Goal: Find specific page/section: Find specific page/section

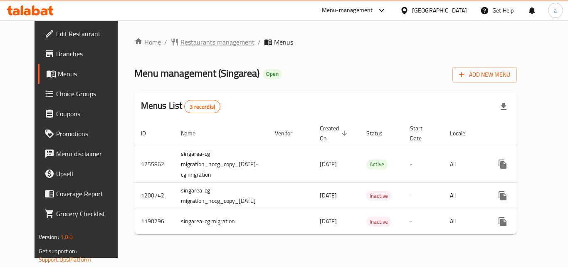
click at [191, 41] on span "Restaurants management" at bounding box center [218, 42] width 74 height 10
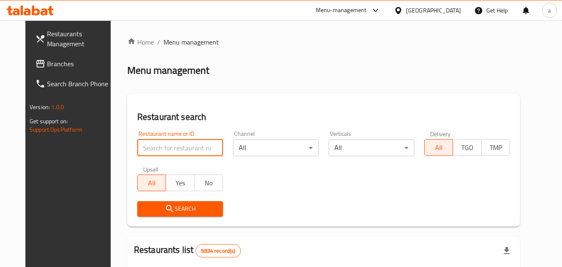
click at [173, 149] on input "search" at bounding box center [180, 147] width 86 height 17
paste input "623221"
type input "623221"
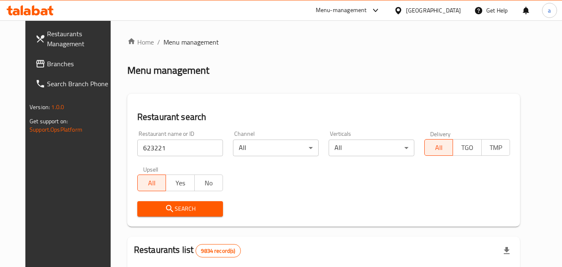
click at [144, 204] on span "Search" at bounding box center [180, 209] width 72 height 10
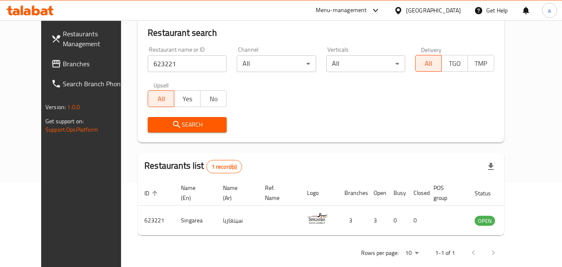
scroll to position [97, 0]
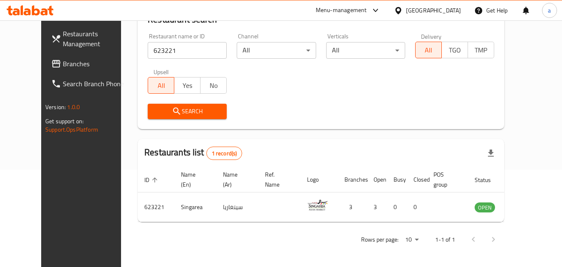
click at [447, 12] on div "[GEOGRAPHIC_DATA]" at bounding box center [433, 10] width 55 height 9
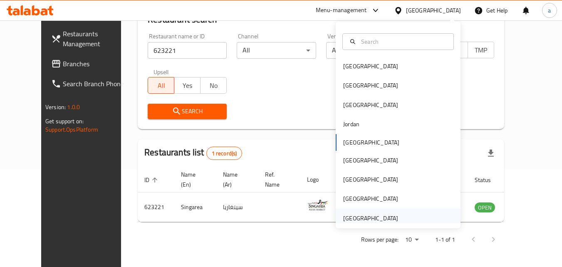
click at [361, 218] on div "United Arab Emirates" at bounding box center [370, 217] width 55 height 9
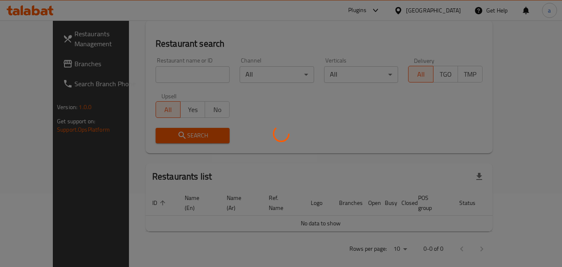
scroll to position [97, 0]
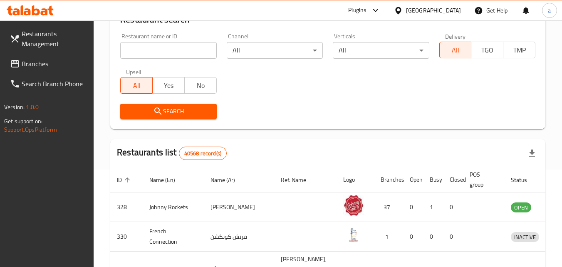
click at [46, 64] on span "Branches" at bounding box center [55, 64] width 66 height 10
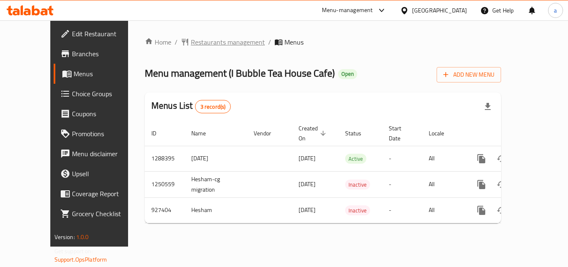
click at [191, 43] on span "Restaurants management" at bounding box center [228, 42] width 74 height 10
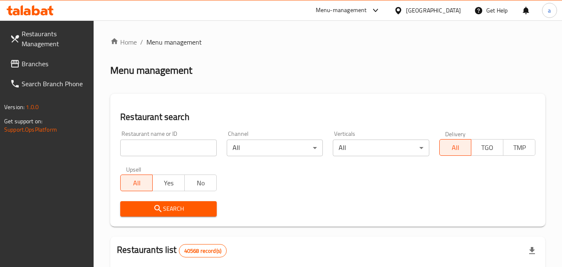
click at [154, 149] on input "search" at bounding box center [168, 147] width 96 height 17
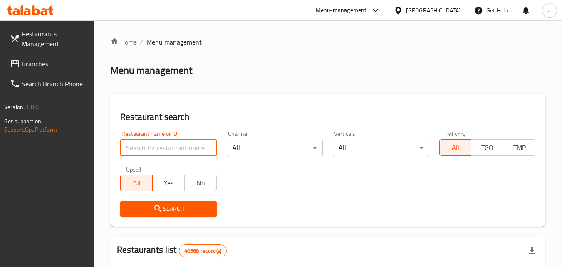
paste input "658825"
type input "658825"
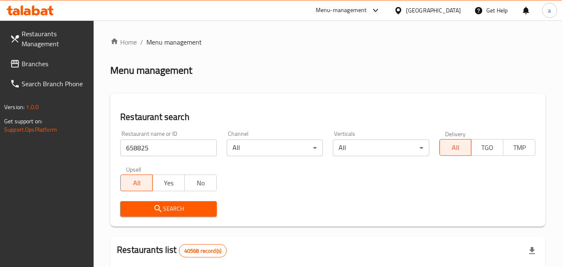
click at [146, 205] on span "Search" at bounding box center [168, 209] width 83 height 10
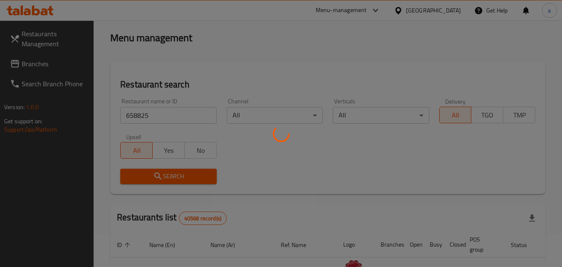
scroll to position [104, 0]
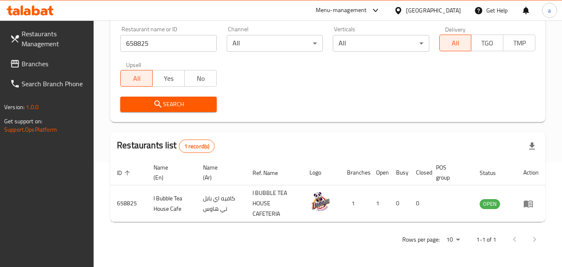
click at [35, 63] on span "Branches" at bounding box center [55, 64] width 66 height 10
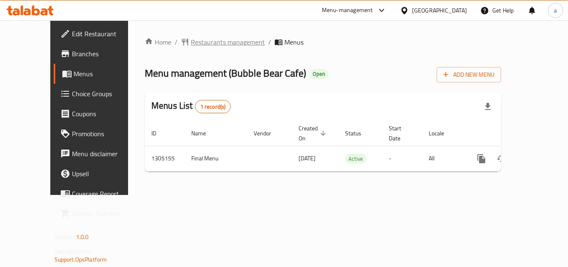
click at [208, 43] on span "Restaurants management" at bounding box center [228, 42] width 74 height 10
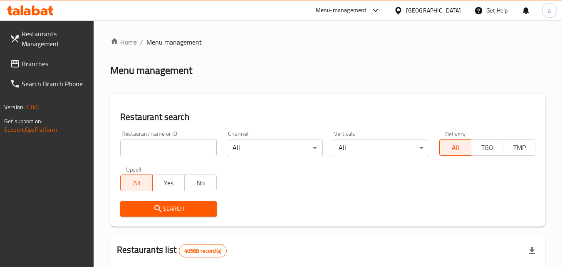
click at [154, 150] on input "search" at bounding box center [168, 147] width 96 height 17
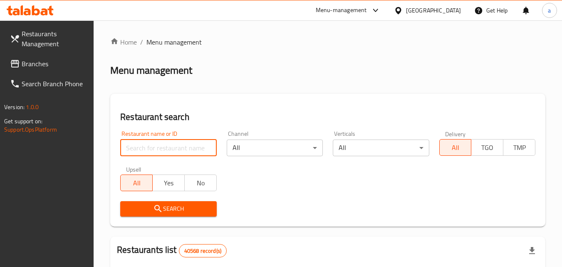
paste input "703485"
type input "703485"
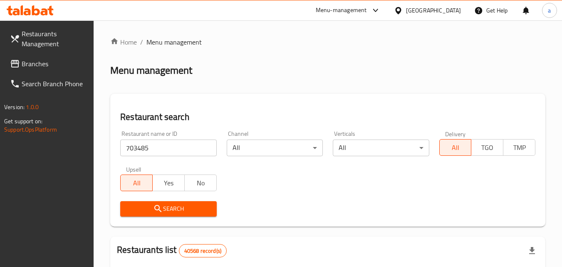
click at [164, 205] on span "Search" at bounding box center [168, 209] width 83 height 10
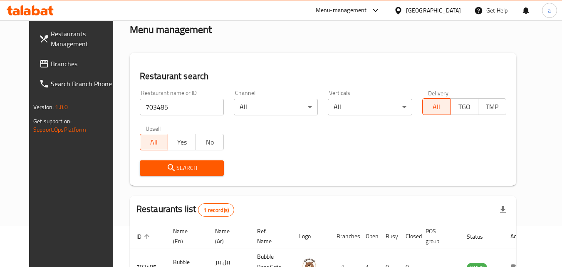
scroll to position [97, 0]
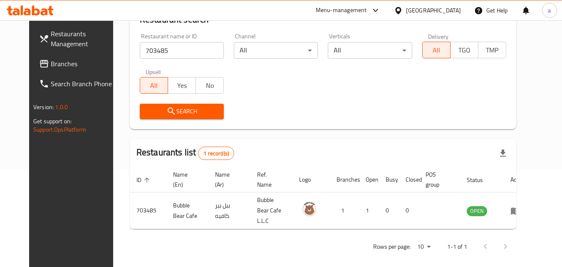
click at [428, 7] on div "United Arab Emirates" at bounding box center [433, 10] width 55 height 9
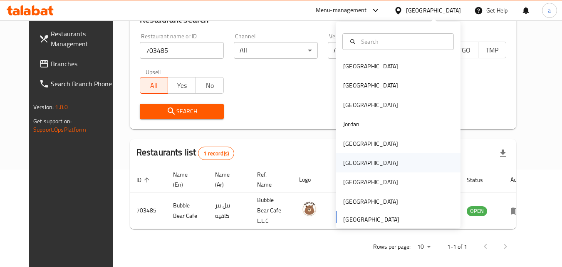
click at [348, 161] on div "Oman" at bounding box center [370, 162] width 55 height 9
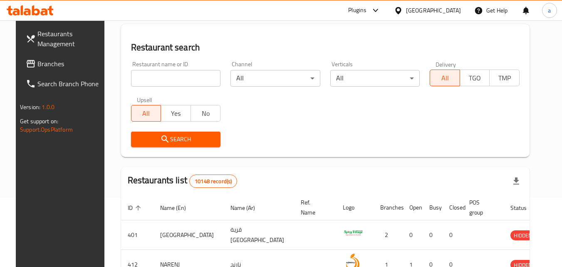
scroll to position [56, 0]
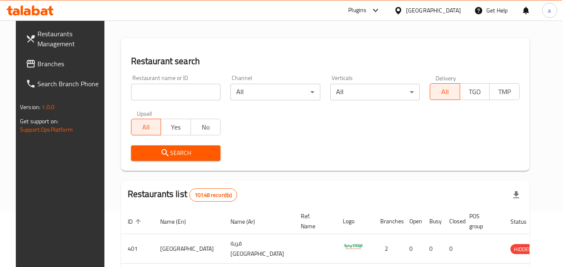
click at [37, 66] on span "Branches" at bounding box center [70, 64] width 66 height 10
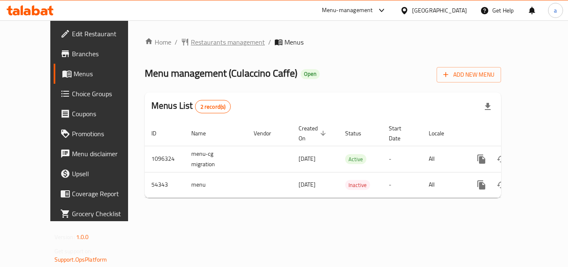
click at [194, 43] on span "Restaurants management" at bounding box center [228, 42] width 74 height 10
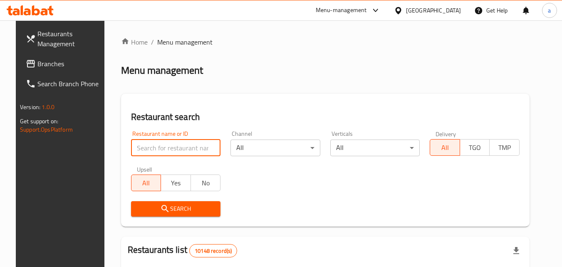
click at [169, 144] on input "search" at bounding box center [176, 147] width 90 height 17
paste input "26782"
type input "26782"
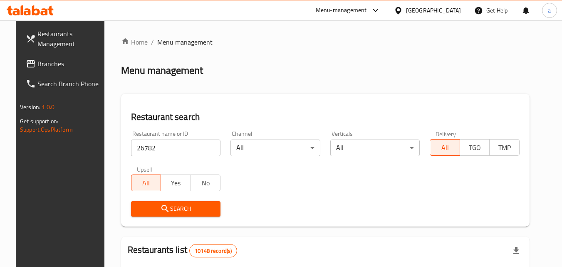
click at [160, 208] on icon "submit" at bounding box center [165, 209] width 10 height 10
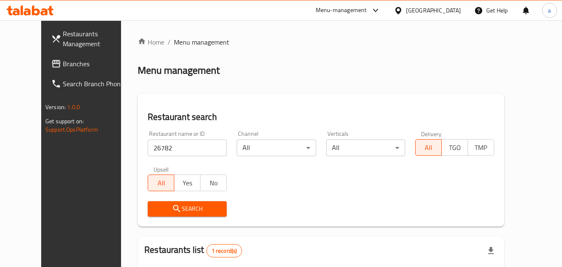
click at [172, 208] on icon "submit" at bounding box center [177, 209] width 10 height 10
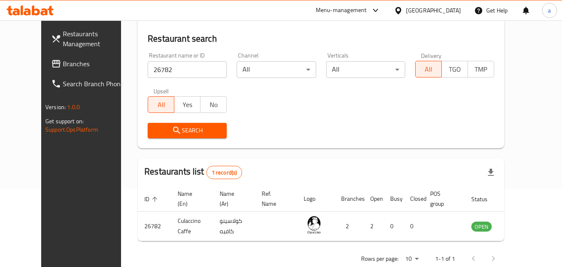
scroll to position [97, 0]
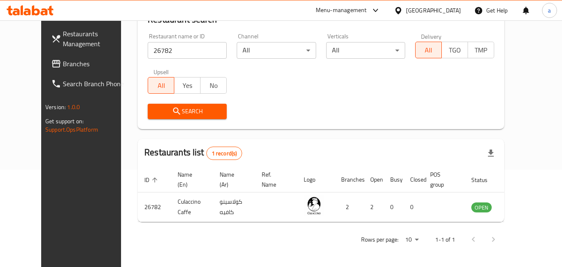
click at [401, 12] on icon at bounding box center [398, 10] width 6 height 7
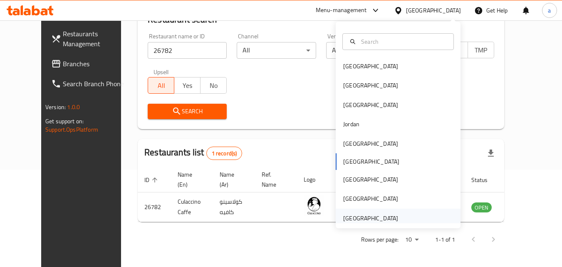
click at [359, 214] on div "[GEOGRAPHIC_DATA]" at bounding box center [370, 217] width 55 height 9
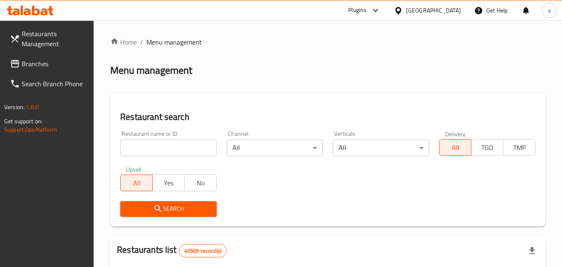
click at [46, 67] on span "Branches" at bounding box center [55, 64] width 66 height 10
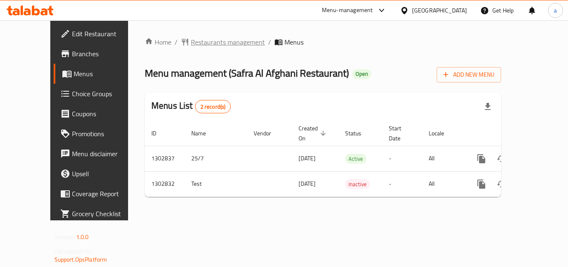
click at [191, 42] on span "Restaurants management" at bounding box center [228, 42] width 74 height 10
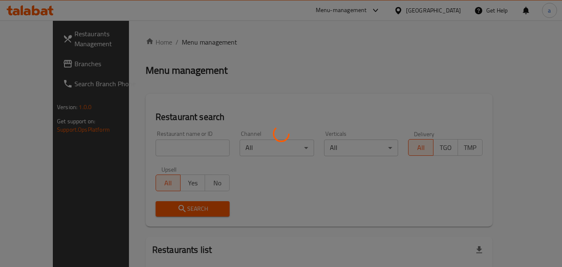
click at [173, 42] on div at bounding box center [281, 133] width 562 height 267
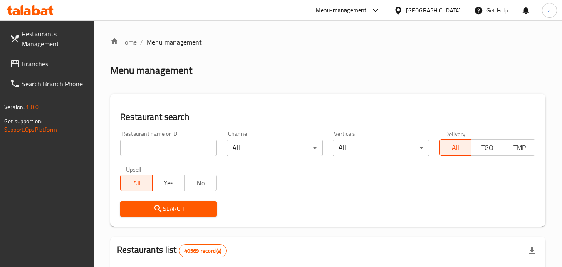
click at [164, 150] on input "search" at bounding box center [168, 147] width 96 height 17
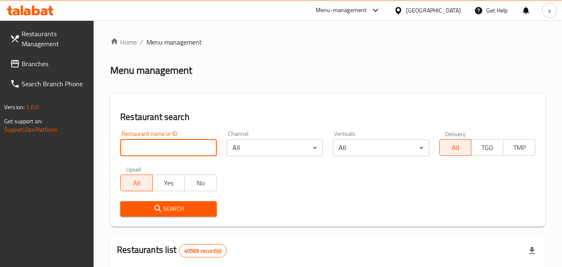
paste input "702564"
type input "702564"
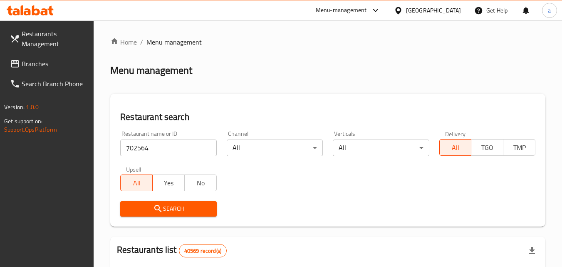
click at [147, 213] on span "Search" at bounding box center [168, 209] width 83 height 10
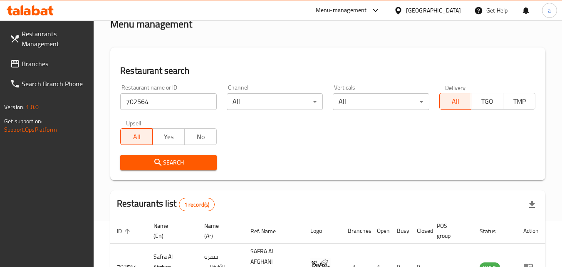
scroll to position [115, 0]
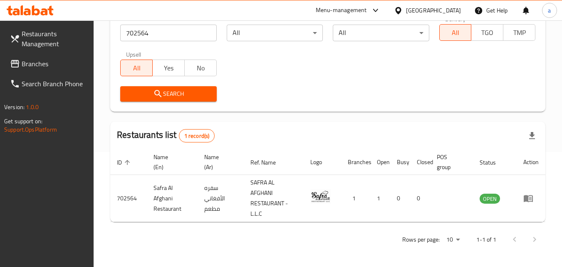
click at [400, 12] on icon at bounding box center [398, 10] width 6 height 7
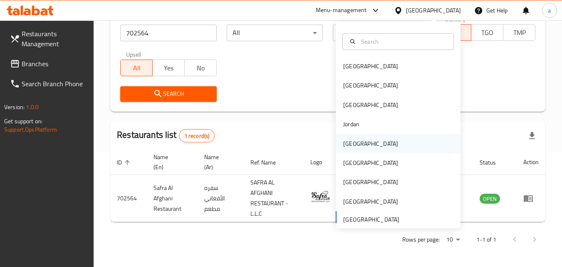
click at [355, 140] on div "[GEOGRAPHIC_DATA]" at bounding box center [371, 143] width 68 height 19
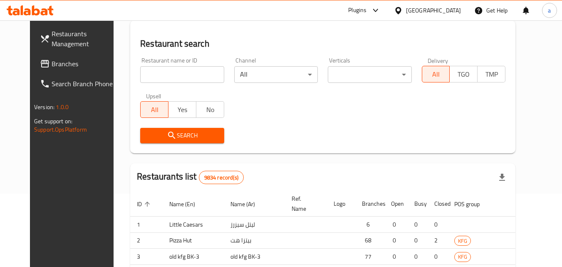
scroll to position [115, 0]
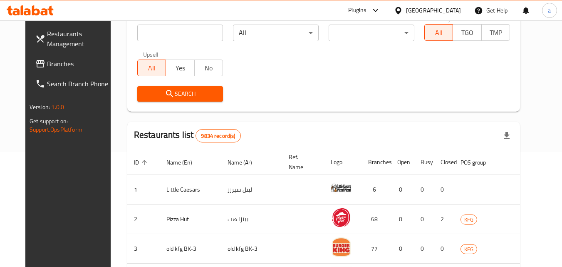
click at [47, 65] on span "Branches" at bounding box center [80, 64] width 66 height 10
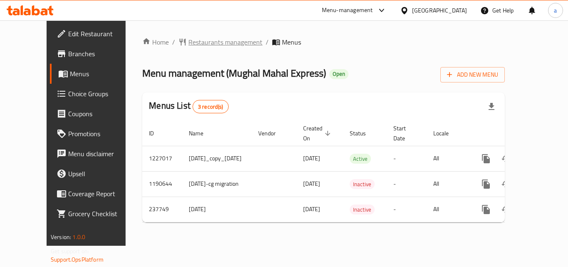
click at [189, 40] on span "Restaurants management" at bounding box center [226, 42] width 74 height 10
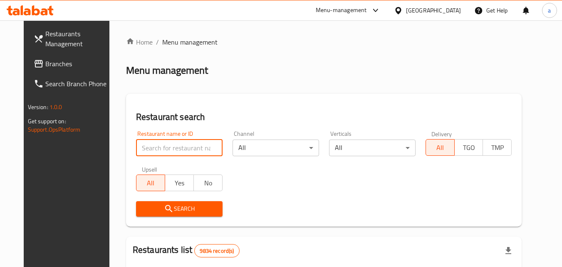
click at [157, 151] on input "search" at bounding box center [179, 147] width 87 height 17
paste input "626776"
type input "626776"
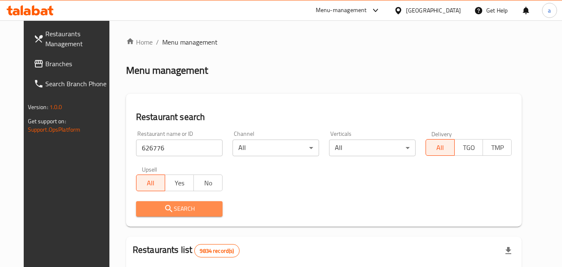
click at [152, 206] on span "Search" at bounding box center [179, 209] width 73 height 10
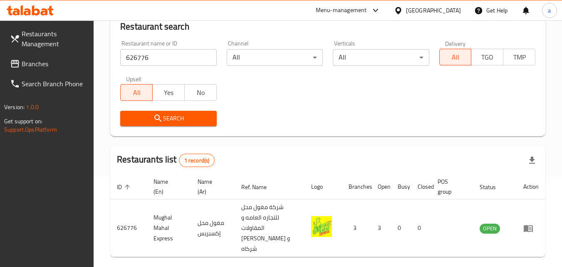
scroll to position [125, 0]
